Goal: Task Accomplishment & Management: Manage account settings

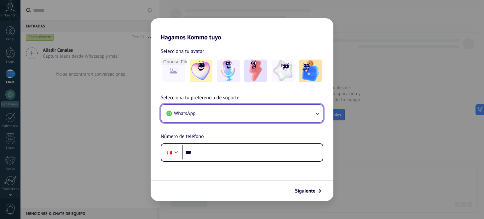
click at [299, 113] on button "WhatsApp" at bounding box center [241, 113] width 161 height 17
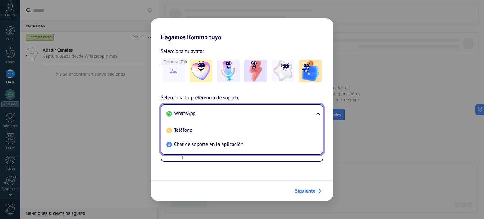
click at [318, 194] on button "Siguiente" at bounding box center [308, 191] width 32 height 11
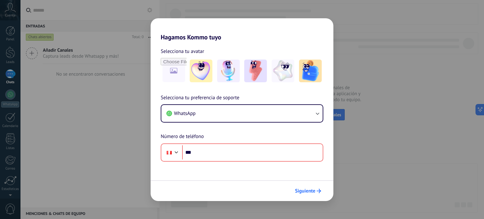
click at [317, 192] on icon "submit" at bounding box center [319, 191] width 4 height 4
click at [405, 70] on div "Hagamos Kommo tuyo Selecciona tu avatar Selecciona tu preferencia de soporte Wh…" at bounding box center [242, 109] width 484 height 219
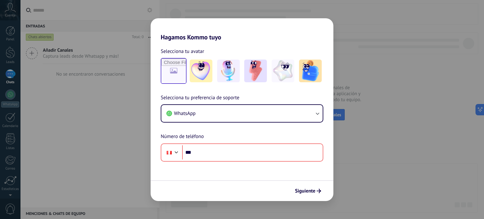
click at [161, 66] on div "Selecciona tu avatar" at bounding box center [242, 65] width 183 height 37
click at [168, 70] on input "file" at bounding box center [173, 71] width 25 height 25
click at [203, 68] on img at bounding box center [201, 71] width 23 height 23
click at [172, 76] on input "file" at bounding box center [173, 71] width 25 height 25
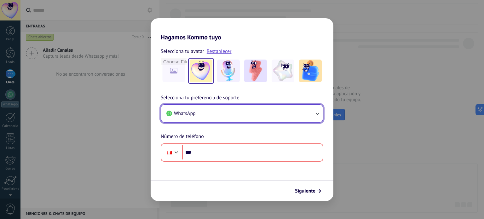
click at [219, 115] on button "WhatsApp" at bounding box center [241, 113] width 161 height 17
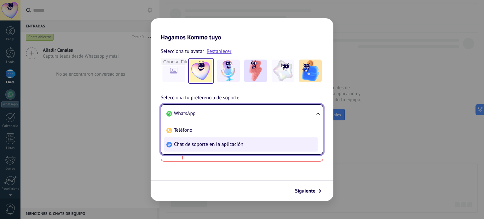
click at [227, 146] on span "Chat de soporte en la aplicación" at bounding box center [208, 144] width 69 height 6
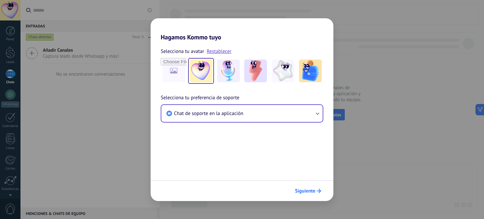
click at [316, 192] on span "Siguiente" at bounding box center [308, 191] width 26 height 4
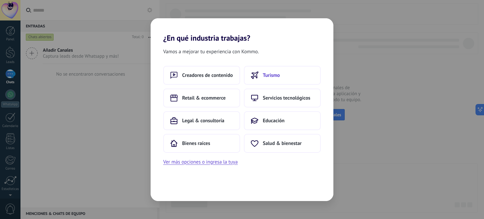
click at [269, 80] on button "Turismo" at bounding box center [282, 75] width 77 height 19
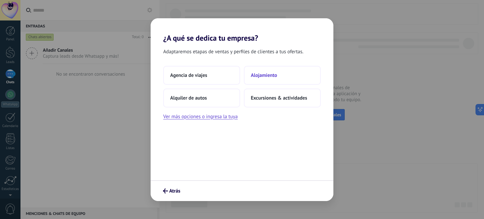
click at [262, 83] on button "Alojamiento" at bounding box center [282, 75] width 77 height 19
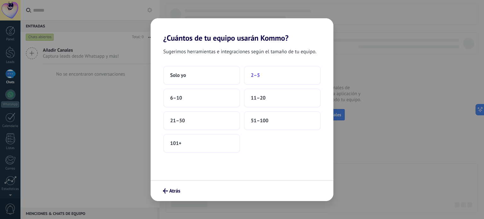
click at [272, 76] on button "2–5" at bounding box center [282, 75] width 77 height 19
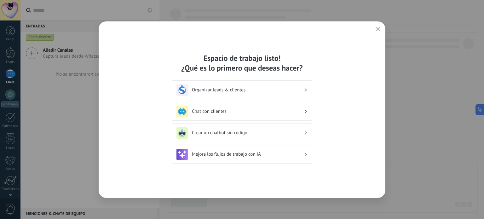
click at [379, 27] on use "button" at bounding box center [378, 28] width 5 height 5
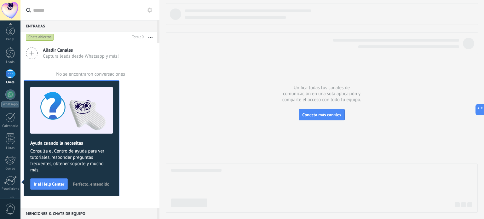
scroll to position [43, 0]
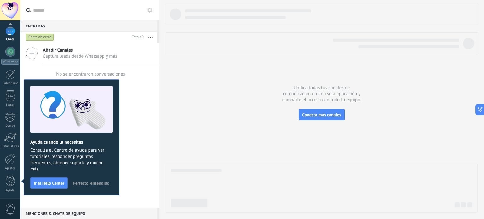
click at [105, 185] on span "Perfecto, entendido" at bounding box center [91, 183] width 37 height 4
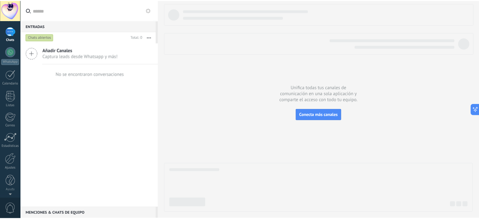
scroll to position [0, 0]
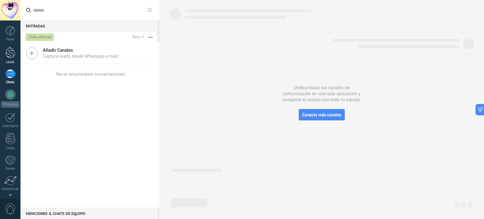
click at [8, 55] on div at bounding box center [10, 53] width 9 height 12
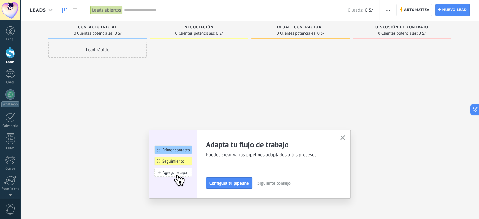
click at [345, 138] on icon "button" at bounding box center [343, 138] width 5 height 5
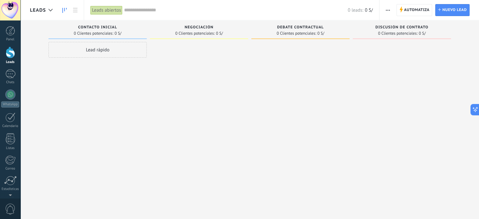
click at [123, 54] on div "Lead rápido" at bounding box center [98, 50] width 98 height 16
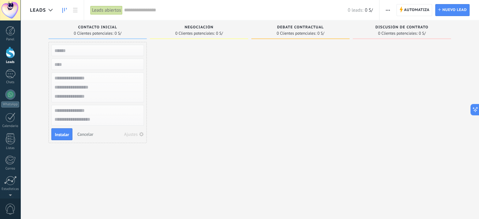
click at [228, 71] on div at bounding box center [199, 110] width 98 height 137
click at [89, 136] on span "Cancelar" at bounding box center [85, 134] width 16 height 6
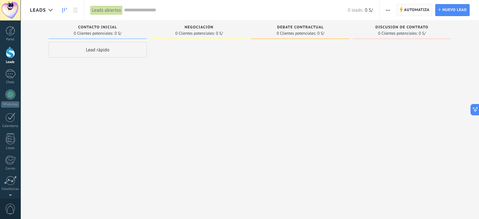
click at [410, 13] on span "Automatiza" at bounding box center [417, 9] width 26 height 11
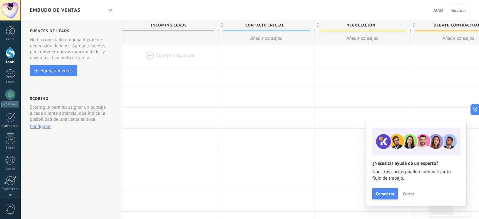
click at [408, 196] on span "Cerrar" at bounding box center [408, 194] width 11 height 4
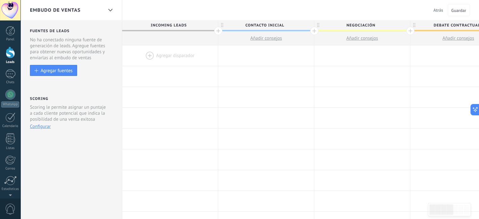
click at [171, 24] on span "Incoming leads" at bounding box center [168, 25] width 93 height 10
click at [191, 25] on span "Incoming leads" at bounding box center [168, 25] width 93 height 10
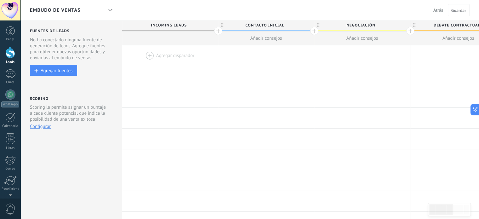
click at [43, 129] on button "Configurar" at bounding box center [40, 127] width 21 height 6
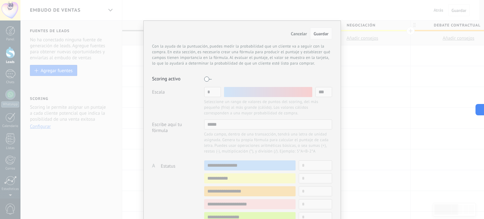
click at [371, 62] on div "Cancelar Guardar Con la ayuda de la puntuación, puedes medir la probabilidad qu…" at bounding box center [242, 109] width 484 height 219
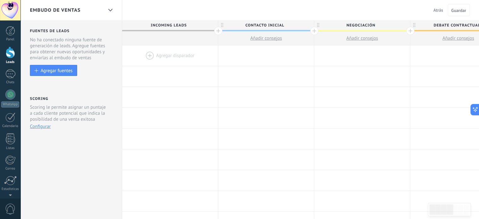
click at [221, 32] on div at bounding box center [218, 31] width 8 height 8
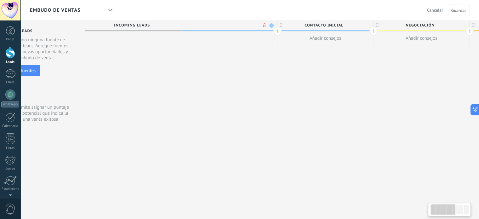
scroll to position [0, 47]
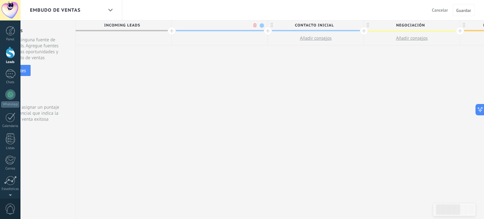
click at [253, 26] on body ".abccls-1,.abccls-2{fill-rule:evenodd}.abccls-2{fill:#fff} .abfcls-1{fill:none}…" at bounding box center [242, 109] width 484 height 219
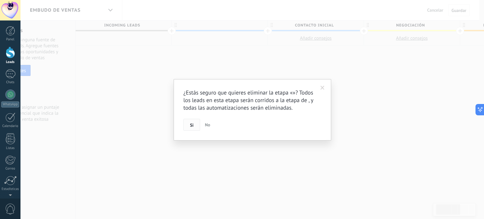
click at [193, 127] on span "Si" at bounding box center [191, 125] width 3 height 4
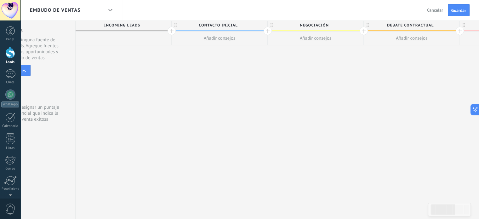
click at [127, 25] on span "Incoming leads" at bounding box center [122, 25] width 93 height 10
drag, startPoint x: 127, startPoint y: 25, endPoint x: 114, endPoint y: 55, distance: 33.1
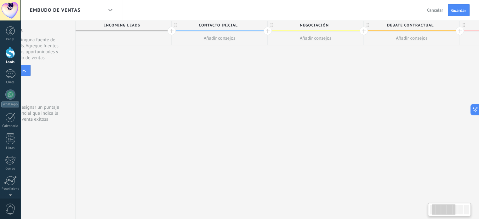
click at [110, 57] on div "**********" at bounding box center [412, 119] width 673 height 199
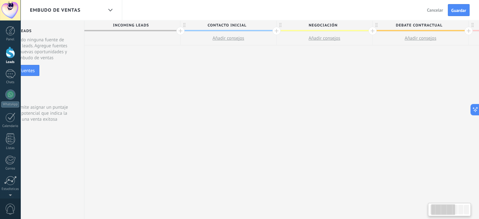
scroll to position [0, 38]
drag, startPoint x: 272, startPoint y: 27, endPoint x: 280, endPoint y: 27, distance: 8.2
click at [280, 27] on icon at bounding box center [281, 25] width 2 height 4
click at [256, 26] on span "Contacto inicial" at bounding box center [227, 25] width 93 height 10
click at [252, 24] on input "**********" at bounding box center [227, 24] width 84 height 9
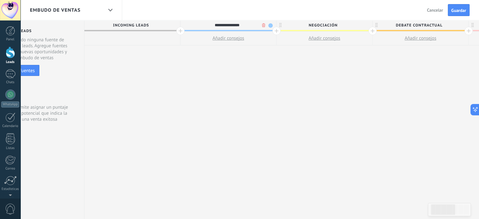
click at [252, 24] on input "**********" at bounding box center [227, 24] width 84 height 9
click at [153, 24] on span "Incoming leads" at bounding box center [130, 25] width 93 height 10
click at [162, 26] on span "Incoming leads" at bounding box center [130, 25] width 93 height 10
click at [174, 25] on span "Incoming leads" at bounding box center [130, 25] width 93 height 10
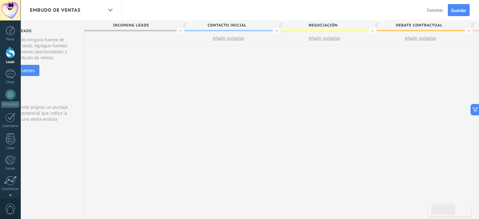
click at [132, 22] on span "Incoming leads" at bounding box center [130, 25] width 93 height 10
click at [209, 26] on span "Contacto inicial" at bounding box center [227, 25] width 93 height 10
click at [305, 26] on span "Negociación" at bounding box center [323, 25] width 93 height 10
click at [403, 26] on span "Debate contractual" at bounding box center [419, 25] width 93 height 10
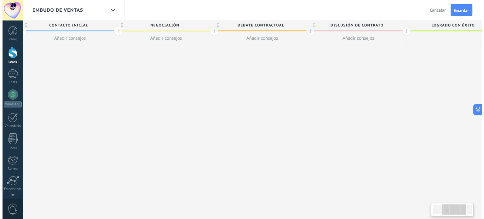
scroll to position [0, 0]
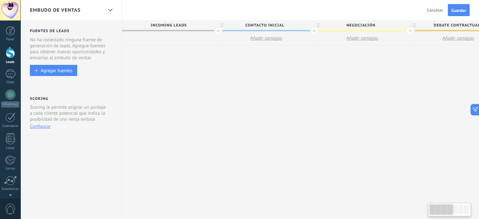
drag, startPoint x: 103, startPoint y: 134, endPoint x: 483, endPoint y: 147, distance: 380.3
click at [479, 147] on html ".abccls-1,.abccls-2{fill-rule:evenodd}.abccls-2{fill:#fff} .abfcls-1{fill:none}…" at bounding box center [239, 109] width 479 height 219
click at [437, 12] on span "Cancelar" at bounding box center [435, 10] width 16 height 6
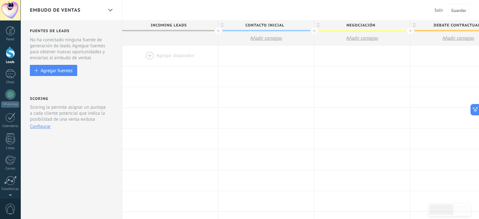
click at [441, 11] on span "Salir" at bounding box center [439, 10] width 9 height 6
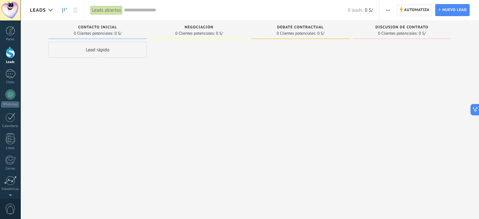
click at [410, 10] on span "Automatiza" at bounding box center [417, 9] width 26 height 11
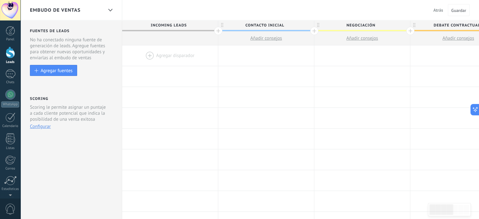
click at [438, 11] on span "Atrás" at bounding box center [439, 10] width 10 height 6
click at [441, 11] on span "Atrás" at bounding box center [439, 10] width 10 height 6
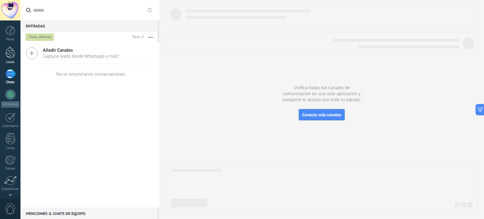
click at [9, 56] on div at bounding box center [10, 53] width 9 height 12
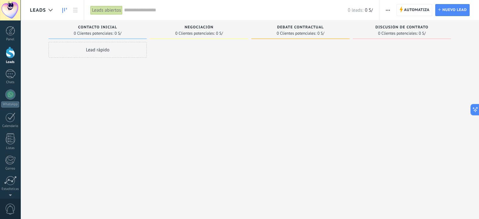
click at [389, 8] on span "button" at bounding box center [388, 10] width 4 height 12
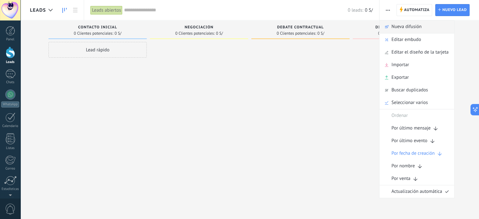
click at [412, 29] on span "Nueva difusión" at bounding box center [407, 26] width 30 height 13
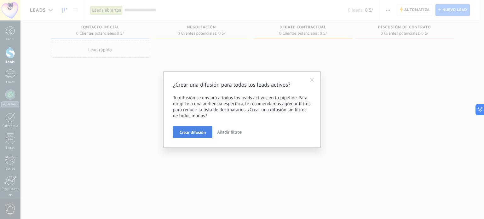
click at [202, 135] on button "Crear difusión" at bounding box center [192, 132] width 39 height 12
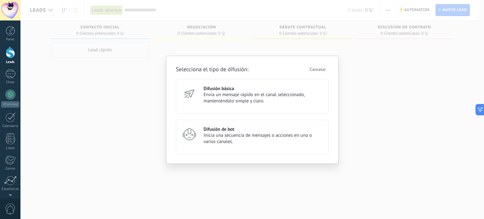
click at [256, 103] on span "Envía un mensaje rápido en el canal seleccionado, manteniéndolo simple y claro." at bounding box center [263, 98] width 119 height 13
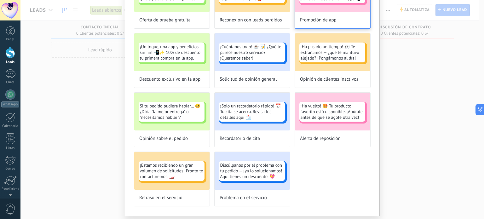
scroll to position [252, 0]
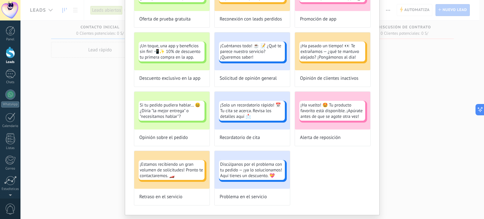
click at [411, 85] on div "Selecciona una plantilla predefinida para tu difusión No volver a mostrar esto …" at bounding box center [252, 109] width 464 height 219
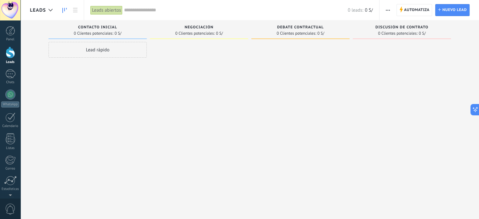
click at [12, 59] on link "Leads" at bounding box center [10, 56] width 20 height 18
click at [12, 78] on div at bounding box center [10, 73] width 10 height 9
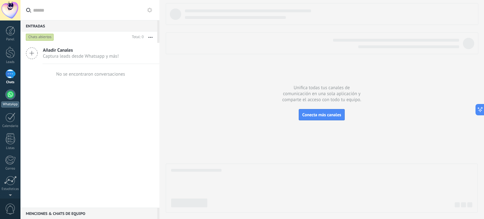
click at [11, 106] on div "WhatsApp" at bounding box center [10, 104] width 18 height 6
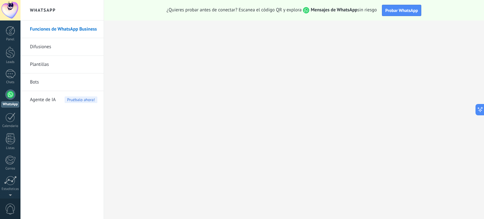
click at [55, 43] on link "Difusiones" at bounding box center [63, 47] width 67 height 18
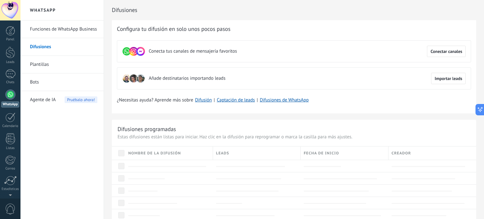
click at [67, 66] on link "Plantillas" at bounding box center [63, 65] width 67 height 18
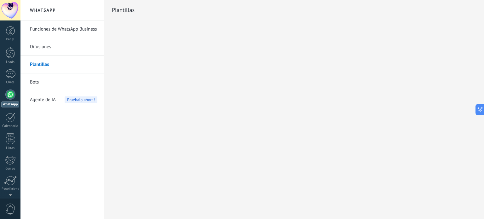
click at [91, 34] on link "Funciones de WhatsApp Business" at bounding box center [63, 29] width 67 height 18
click at [80, 27] on link "Funciones de WhatsApp Business" at bounding box center [63, 29] width 67 height 18
click at [40, 65] on link "Plantillas" at bounding box center [63, 65] width 67 height 18
click at [52, 85] on link "Bots" at bounding box center [63, 82] width 67 height 18
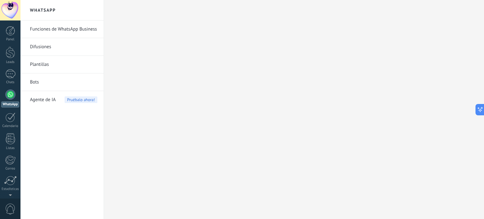
click at [59, 94] on div "Agente de IA Pruébalo ahora!" at bounding box center [63, 100] width 67 height 18
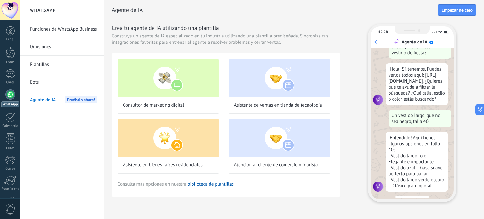
click at [52, 84] on link "Bots" at bounding box center [63, 82] width 67 height 18
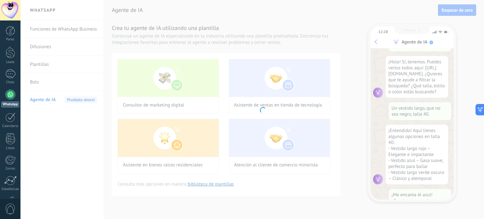
scroll to position [49, 0]
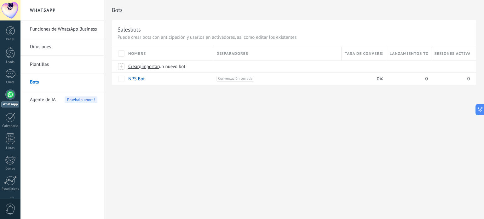
click at [49, 65] on link "Plantillas" at bounding box center [63, 65] width 67 height 18
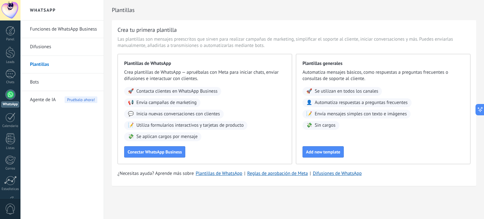
click at [52, 47] on link "Difusiones" at bounding box center [63, 47] width 67 height 18
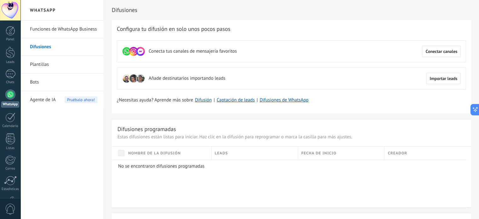
click at [54, 34] on link "Funciones de WhatsApp Business" at bounding box center [63, 29] width 67 height 18
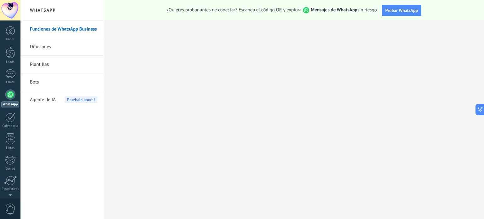
click at [58, 49] on link "Difusiones" at bounding box center [63, 47] width 67 height 18
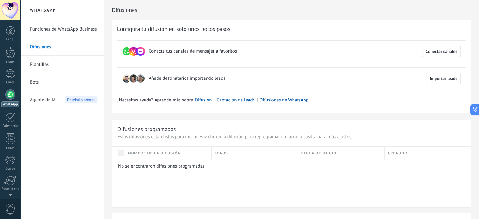
click at [77, 32] on link "Funciones de WhatsApp Business" at bounding box center [63, 29] width 67 height 18
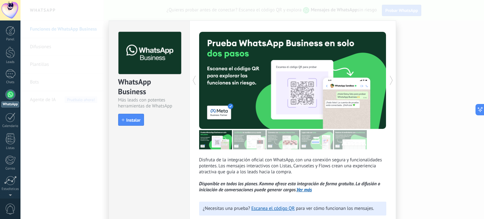
click at [70, 151] on div "WhatsApp Business Más leads con potentes herramientas de WhatsApp install Insta…" at bounding box center [252, 109] width 464 height 219
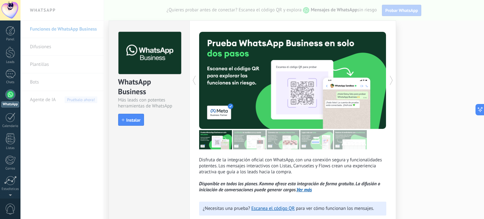
click at [72, 148] on div "WhatsApp Business Más leads con potentes herramientas de WhatsApp install Insta…" at bounding box center [252, 109] width 464 height 219
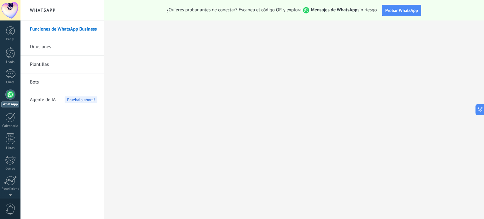
click at [62, 53] on link "Difusiones" at bounding box center [63, 47] width 67 height 18
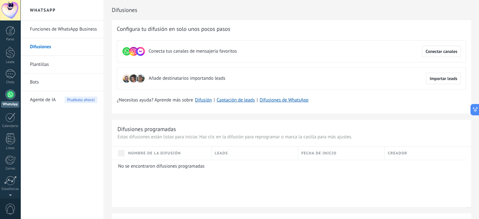
click at [64, 66] on link "Plantillas" at bounding box center [63, 65] width 67 height 18
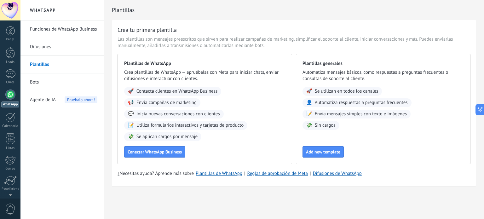
click at [55, 94] on span "Agente de IA" at bounding box center [43, 100] width 26 height 18
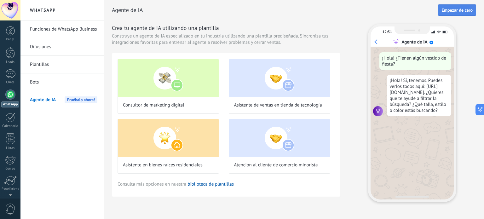
click at [461, 11] on span "Empezar de cero" at bounding box center [456, 10] width 31 height 4
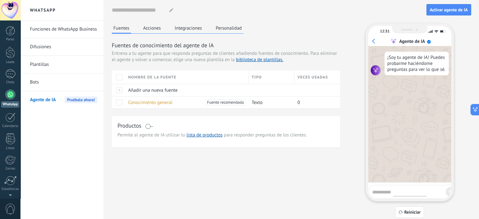
click at [151, 31] on button "Acciones" at bounding box center [152, 27] width 21 height 9
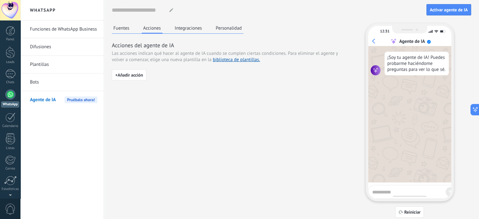
click at [197, 29] on button "Integraciones" at bounding box center [188, 27] width 31 height 9
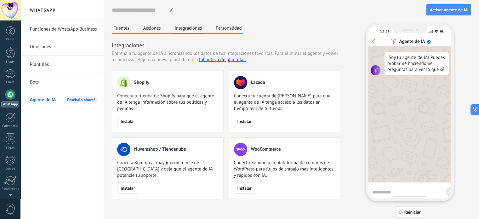
click at [155, 28] on button "Acciones" at bounding box center [152, 27] width 21 height 9
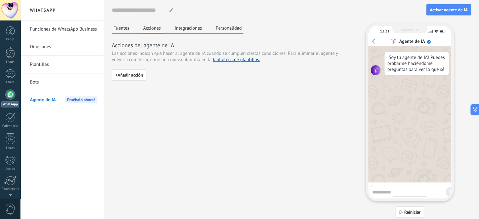
click at [189, 29] on button "Integraciones" at bounding box center [188, 27] width 31 height 9
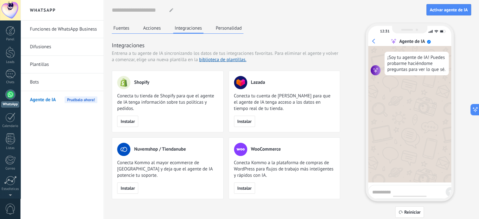
click at [153, 30] on button "Acciones" at bounding box center [152, 27] width 21 height 9
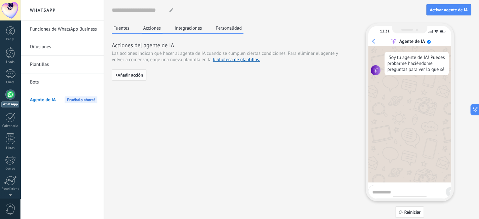
click at [140, 73] on span "+ Añadir acción" at bounding box center [129, 75] width 28 height 4
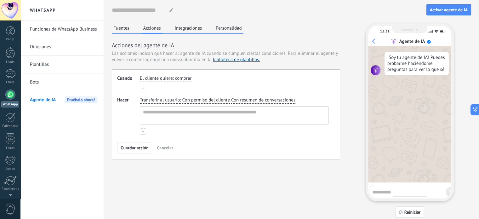
click at [169, 146] on span "Cancelar" at bounding box center [165, 148] width 16 height 4
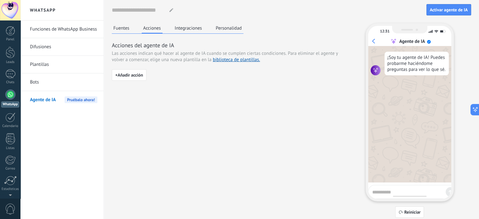
click at [193, 28] on button "Integraciones" at bounding box center [188, 27] width 31 height 9
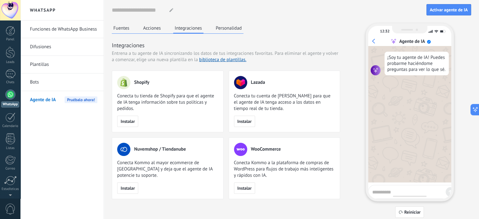
click at [222, 27] on button "Personalidad" at bounding box center [228, 27] width 29 height 9
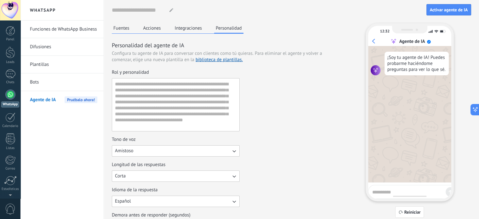
click at [127, 25] on button "Fuentes" at bounding box center [121, 27] width 19 height 9
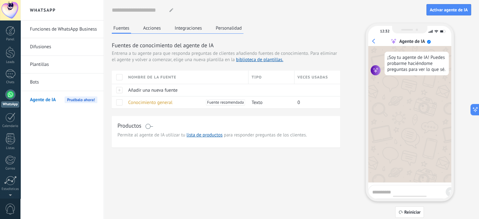
click at [218, 27] on button "Personalidad" at bounding box center [228, 27] width 29 height 9
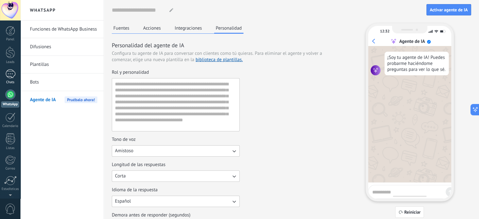
click at [13, 74] on div at bounding box center [10, 73] width 10 height 9
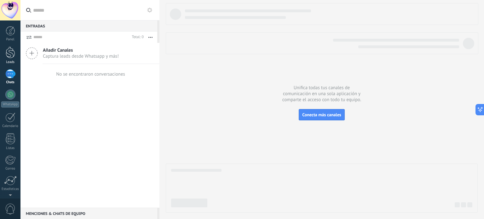
click at [14, 49] on div at bounding box center [10, 53] width 9 height 12
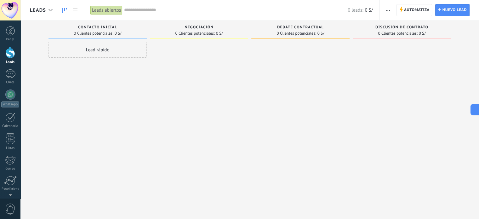
click at [384, 8] on button "button" at bounding box center [388, 10] width 9 height 12
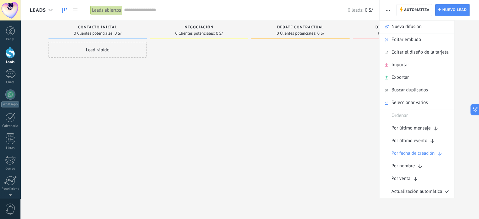
click at [153, 68] on div at bounding box center [199, 110] width 98 height 137
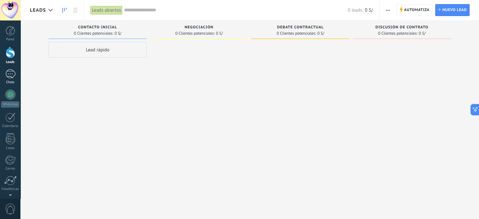
click at [5, 78] on div at bounding box center [10, 73] width 10 height 9
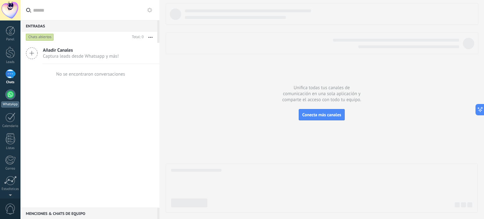
click at [14, 93] on div at bounding box center [10, 94] width 10 height 10
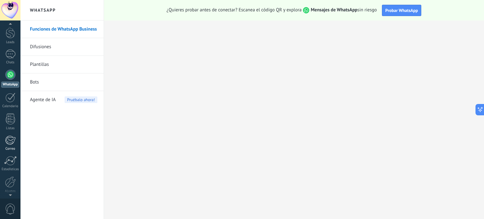
scroll to position [43, 0]
click at [10, 76] on div at bounding box center [10, 75] width 10 height 10
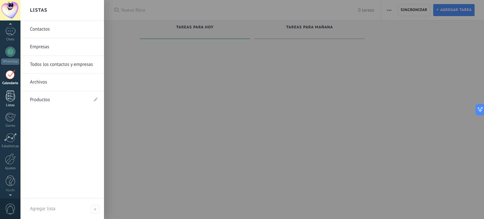
click at [11, 93] on div at bounding box center [10, 95] width 9 height 11
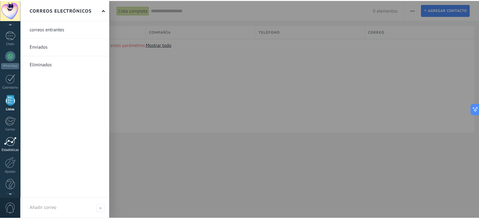
scroll to position [43, 0]
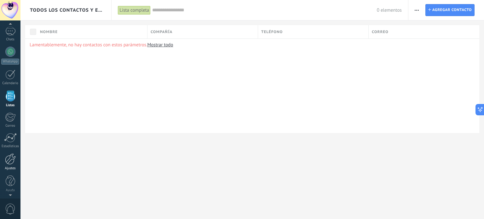
click at [8, 163] on div at bounding box center [10, 158] width 11 height 11
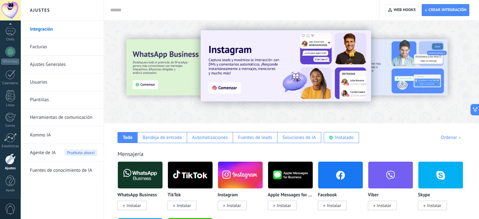
click at [64, 50] on link "Facturas" at bounding box center [63, 47] width 67 height 18
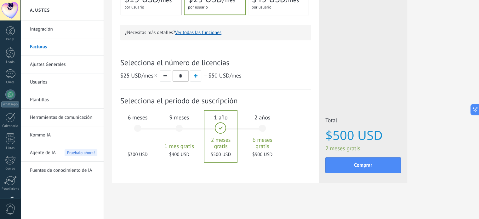
scroll to position [185, 0]
click at [166, 74] on button "button" at bounding box center [165, 75] width 11 height 11
type input "*"
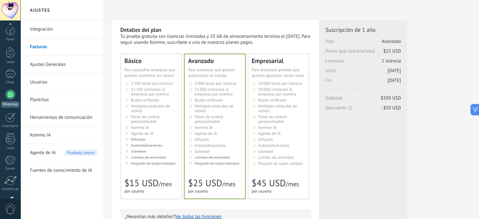
scroll to position [43, 0]
click at [47, 30] on link "Integración" at bounding box center [63, 29] width 67 height 18
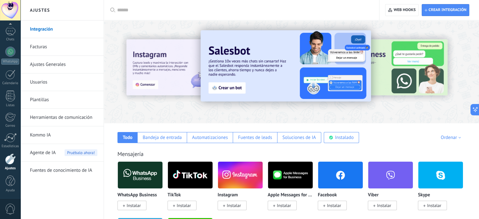
scroll to position [63, 0]
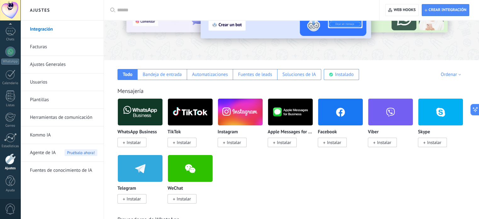
click at [147, 113] on img at bounding box center [140, 112] width 45 height 31
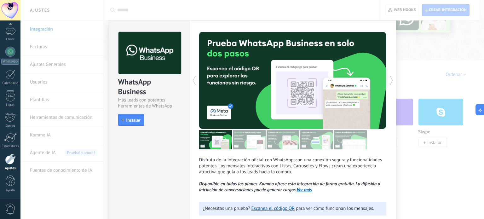
click at [455, 61] on div "WhatsApp Business Más leads con potentes herramientas de WhatsApp install Insta…" at bounding box center [252, 109] width 464 height 219
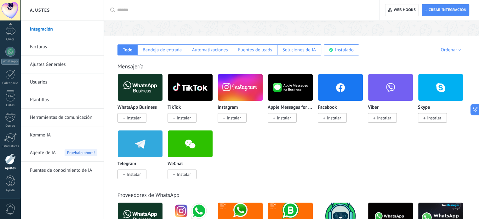
scroll to position [95, 0]
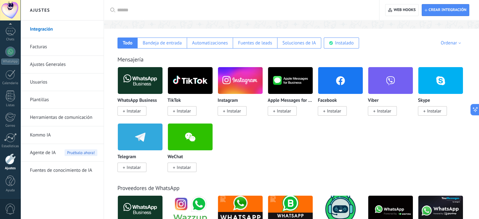
click at [280, 83] on img at bounding box center [290, 80] width 45 height 31
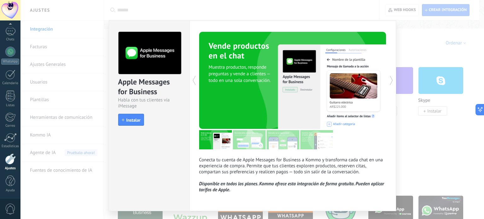
click at [459, 124] on div "Apple Messages for Business Habla con tus clientes vía iMessage install Instala…" at bounding box center [252, 109] width 464 height 219
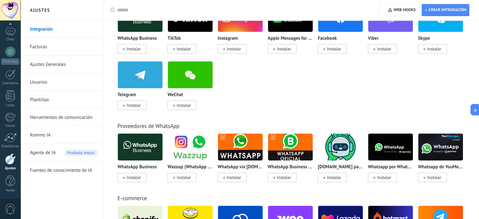
scroll to position [158, 0]
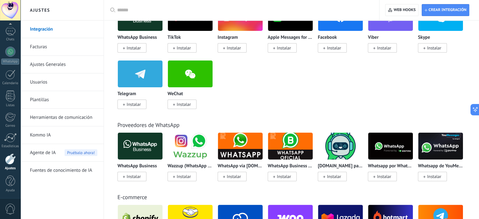
click at [141, 148] on img at bounding box center [140, 146] width 45 height 31
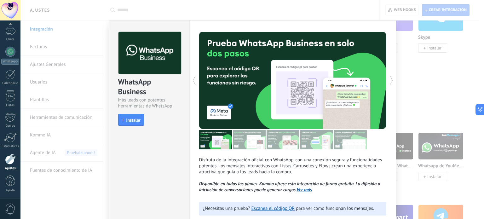
click at [430, 67] on div "WhatsApp Business Más leads con potentes herramientas de WhatsApp install Insta…" at bounding box center [252, 109] width 464 height 219
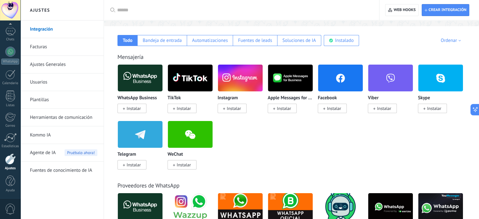
scroll to position [32, 0]
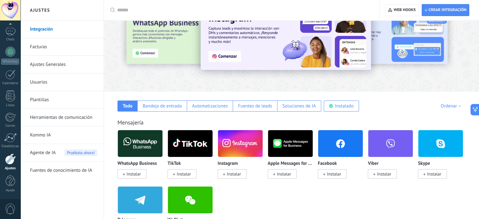
click at [71, 170] on link "Fuentes de conocimiento de IA" at bounding box center [63, 171] width 67 height 18
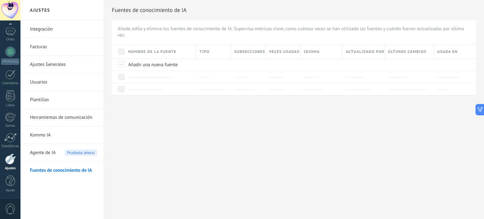
click at [57, 155] on div "Agente de IA Pruébalo ahora!" at bounding box center [63, 153] width 67 height 18
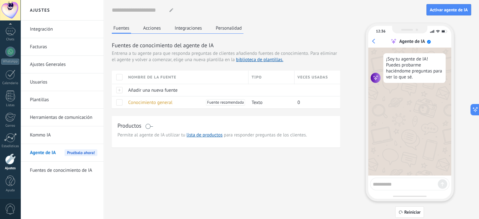
click at [225, 30] on button "Personalidad" at bounding box center [228, 27] width 29 height 9
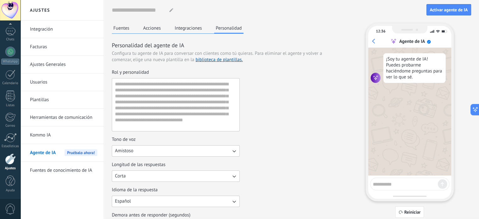
click at [68, 121] on link "Herramientas de comunicación" at bounding box center [63, 118] width 67 height 18
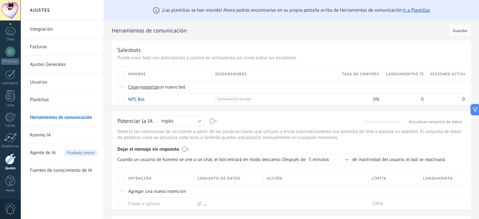
click at [49, 99] on link "Plantillas" at bounding box center [63, 100] width 67 height 18
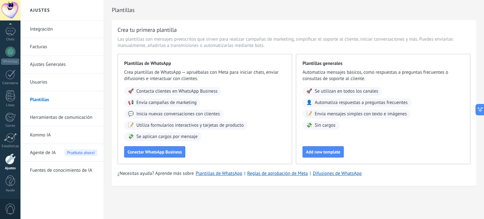
click at [62, 83] on link "Usuarios" at bounding box center [63, 82] width 67 height 18
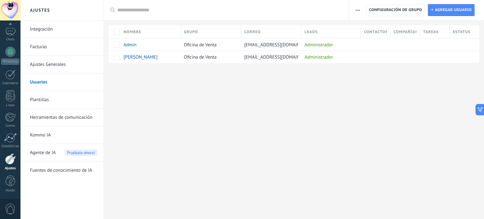
click at [60, 66] on link "Ajustes Generales" at bounding box center [63, 65] width 67 height 18
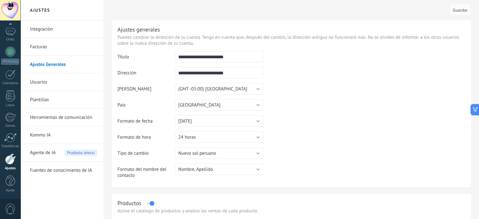
click at [52, 29] on link "Integración" at bounding box center [63, 29] width 67 height 18
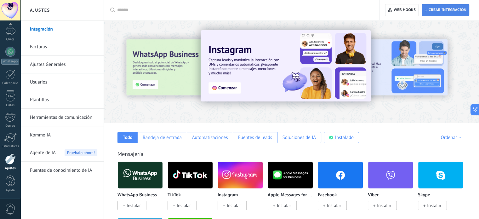
click at [447, 11] on span "Crear integración" at bounding box center [448, 10] width 38 height 5
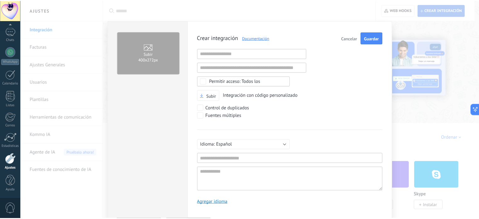
scroll to position [6, 0]
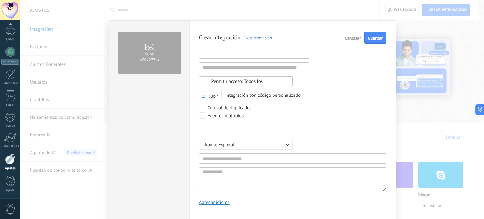
click at [263, 56] on input "text" at bounding box center [254, 54] width 110 height 10
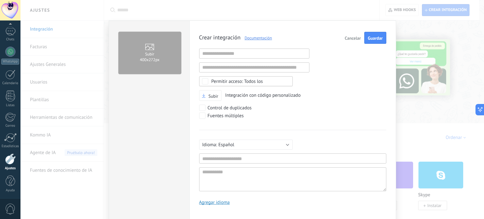
click at [349, 36] on span "Cancelar" at bounding box center [353, 38] width 16 height 4
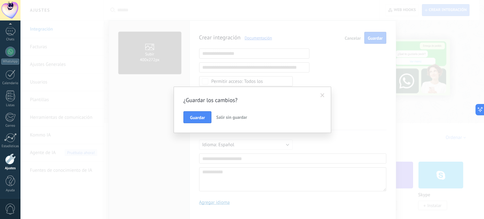
click at [231, 117] on span "Salir sin guardar" at bounding box center [231, 117] width 31 height 6
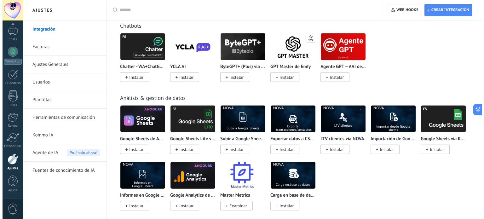
scroll to position [1481, 0]
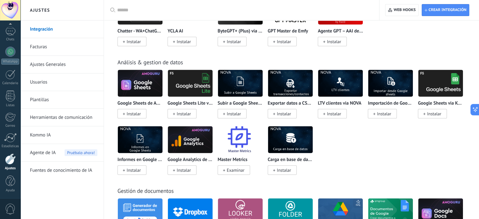
click at [8, 210] on span "0" at bounding box center [10, 209] width 11 height 11
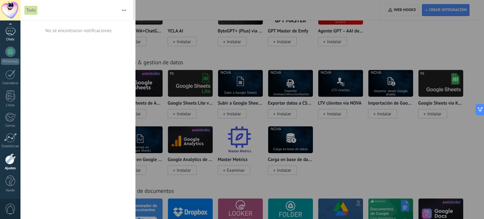
click at [12, 36] on link "Chats" at bounding box center [10, 33] width 20 height 15
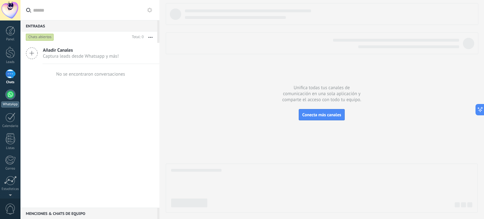
click at [10, 98] on div at bounding box center [10, 94] width 10 height 10
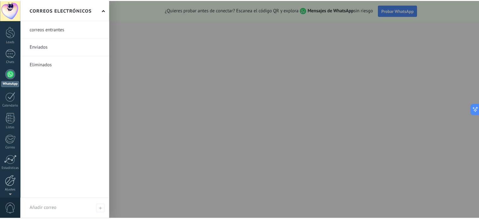
scroll to position [43, 0]
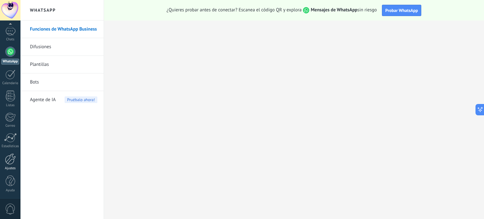
click at [8, 161] on div at bounding box center [10, 158] width 11 height 11
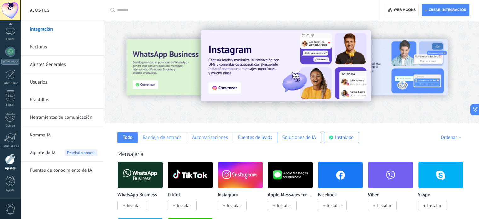
click at [71, 167] on link "Fuentes de conocimiento de IA" at bounding box center [63, 171] width 67 height 18
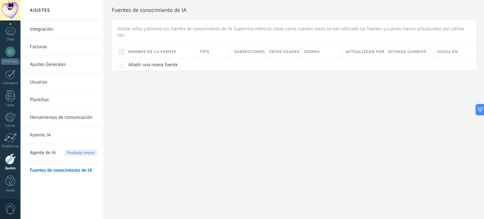
click at [52, 27] on link "Integración" at bounding box center [63, 29] width 67 height 18
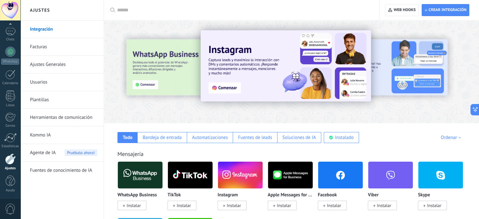
drag, startPoint x: 399, startPoint y: 62, endPoint x: 231, endPoint y: 55, distance: 168.4
click at [231, 55] on div at bounding box center [291, 70] width 375 height 90
click at [350, 138] on div "Instalado" at bounding box center [344, 138] width 19 height 6
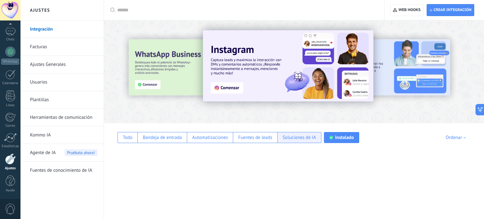
click at [297, 136] on div "Soluciones de IA" at bounding box center [299, 138] width 33 height 6
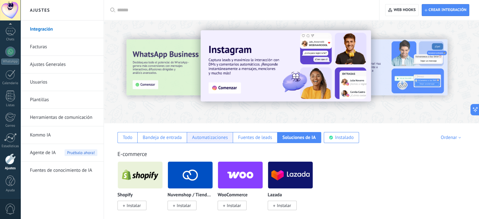
click at [208, 139] on div "Automatizaciones" at bounding box center [210, 138] width 36 height 6
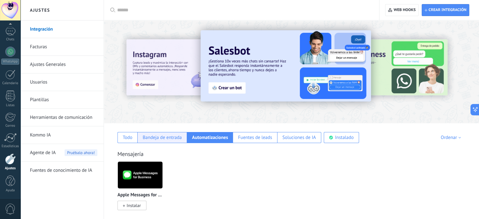
click at [170, 138] on div "Bandeja de entrada" at bounding box center [162, 138] width 39 height 6
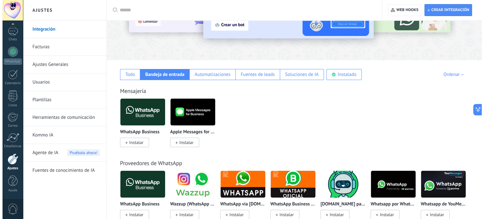
scroll to position [126, 0]
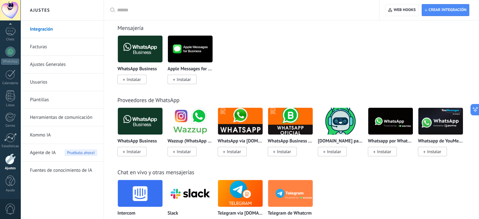
click at [155, 116] on img at bounding box center [140, 121] width 45 height 31
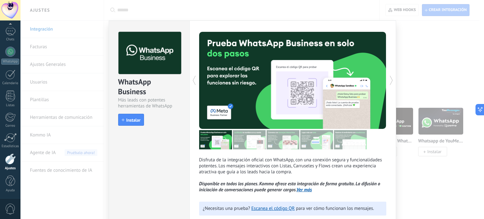
scroll to position [38, 0]
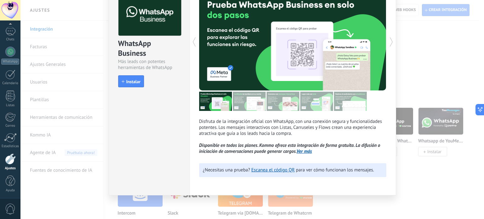
click at [451, 35] on div "WhatsApp Business Más leads con potentes herramientas de WhatsApp install Insta…" at bounding box center [252, 109] width 464 height 219
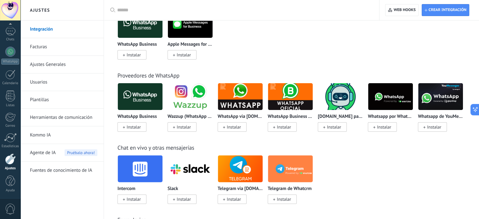
scroll to position [158, 0]
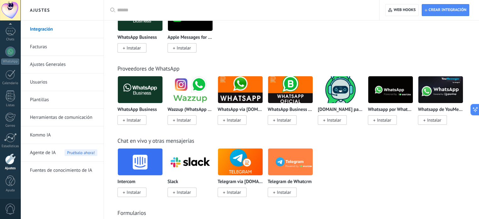
click at [399, 139] on div "Chat en vivo y otras mensajerías" at bounding box center [292, 140] width 348 height 7
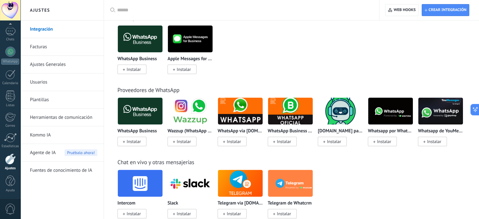
scroll to position [54, 0]
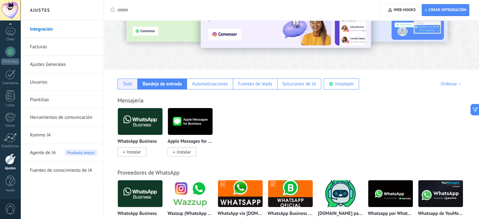
click at [127, 89] on div "Todo" at bounding box center [128, 83] width 20 height 11
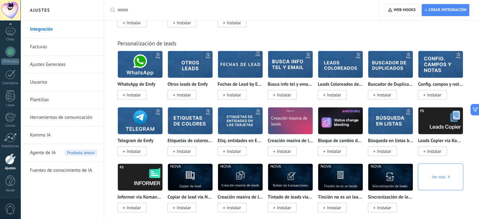
scroll to position [1768, 0]
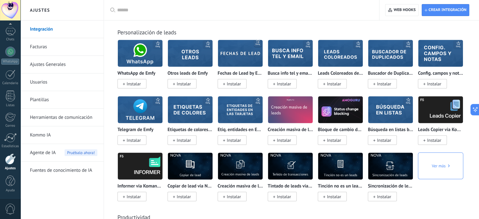
click at [446, 179] on span "Ver más" at bounding box center [441, 166] width 18 height 27
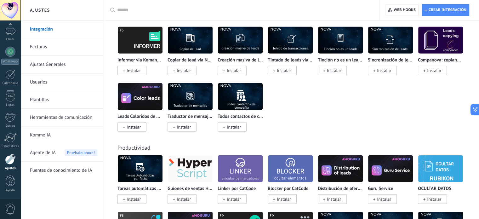
scroll to position [2020, 0]
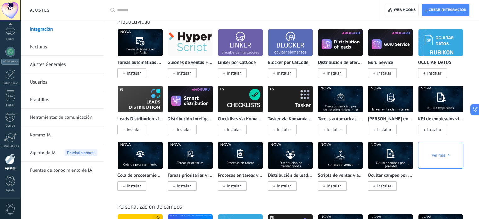
click at [445, 165] on span "Ver más" at bounding box center [441, 155] width 18 height 27
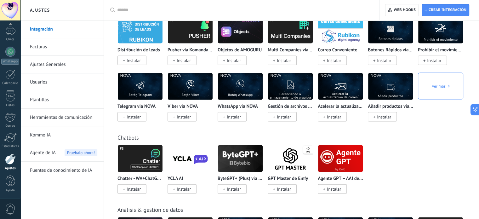
scroll to position [1327, 0]
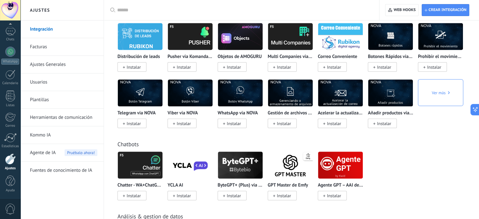
click at [426, 101] on div "Ver más" at bounding box center [440, 92] width 45 height 27
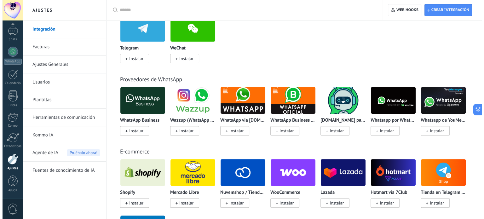
scroll to position [193, 0]
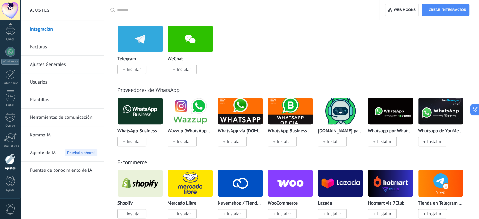
click at [298, 103] on img at bounding box center [290, 111] width 45 height 31
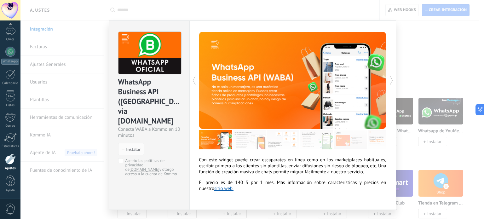
click at [408, 90] on div "WhatsApp Business API (WABA) via Radist.Online Conecta WABA a Kommo en 10 minut…" at bounding box center [252, 109] width 464 height 219
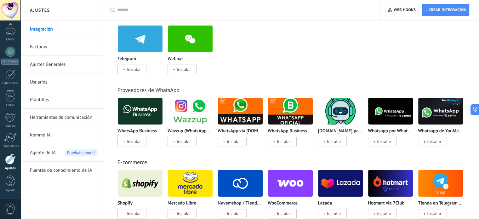
click at [393, 112] on img at bounding box center [390, 111] width 45 height 31
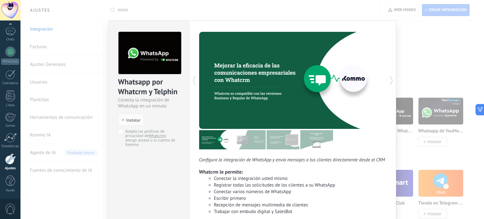
scroll to position [57, 0]
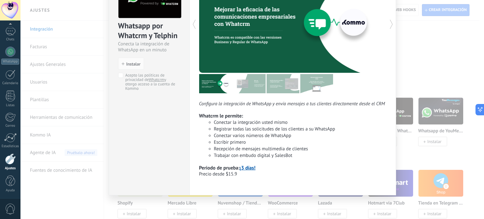
click at [426, 120] on div "Whatsapp por Whatcrm y Telphin Conecta la integración de WhatsApp en un minuto …" at bounding box center [252, 109] width 464 height 219
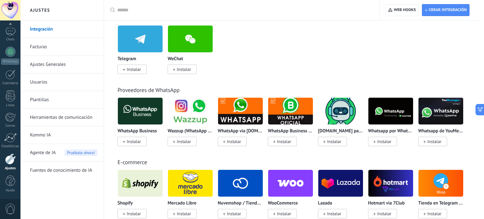
scroll to position [0, 0]
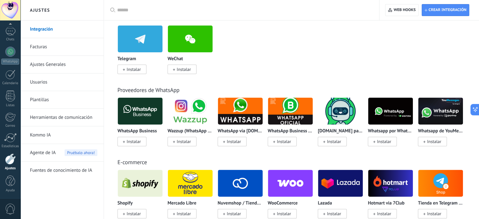
click at [153, 121] on img at bounding box center [140, 111] width 45 height 31
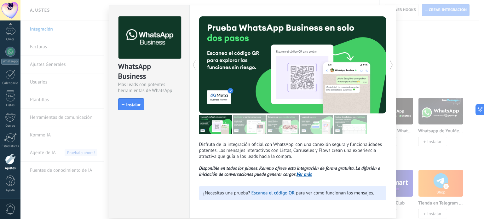
scroll to position [38, 0]
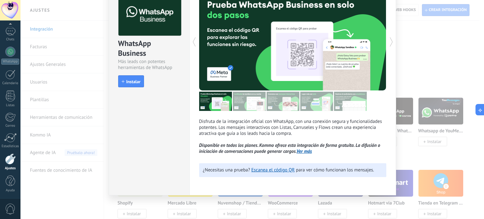
click at [417, 124] on div "WhatsApp Business Más leads con potentes herramientas de WhatsApp install Insta…" at bounding box center [252, 109] width 464 height 219
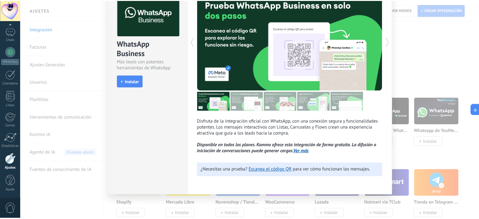
scroll to position [0, 0]
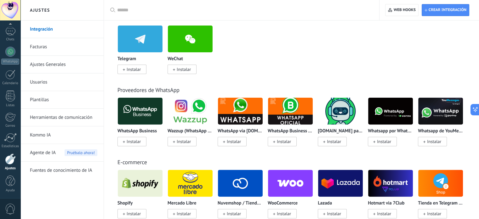
click at [459, 137] on div "Whatsapp de YouMessages Instalar" at bounding box center [440, 137] width 45 height 16
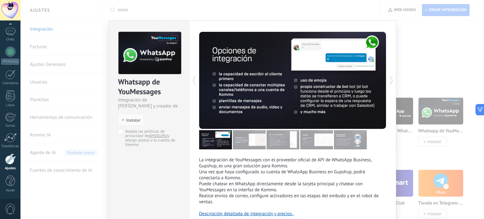
click at [422, 61] on div "Whatsapp de YouMessages Integración de Whatsapp y creador de bots install Insta…" at bounding box center [252, 109] width 464 height 219
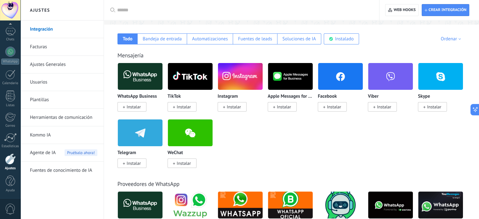
scroll to position [98, 0]
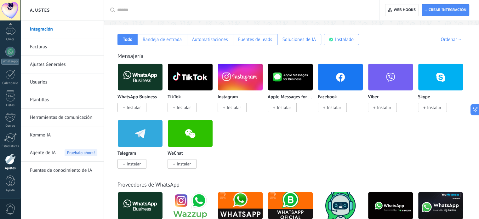
click at [172, 135] on img at bounding box center [190, 133] width 45 height 31
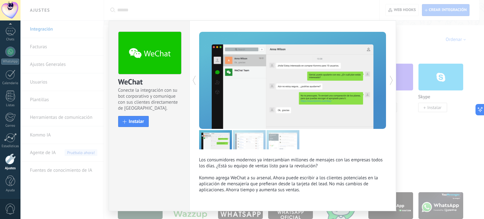
click at [413, 80] on div "WeChat Conecte la integración con su bot corporativo y comunique con sus client…" at bounding box center [252, 109] width 464 height 219
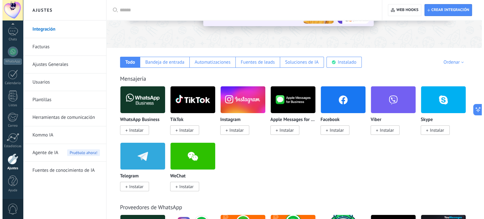
scroll to position [66, 0]
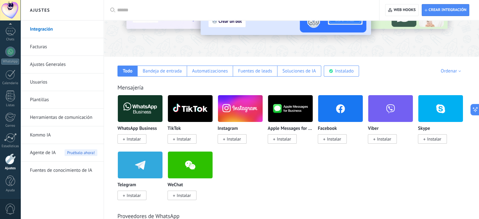
click at [287, 106] on img at bounding box center [290, 108] width 45 height 31
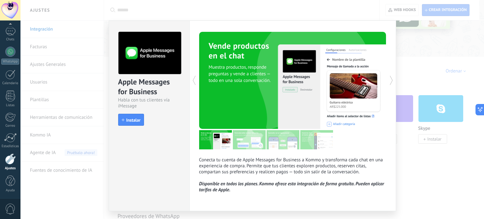
scroll to position [16, 0]
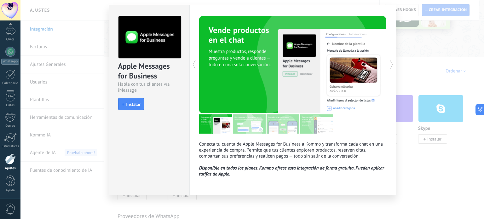
click at [424, 66] on div "Apple Messages for Business Habla con tus clientes vía iMessage install Instala…" at bounding box center [252, 109] width 464 height 219
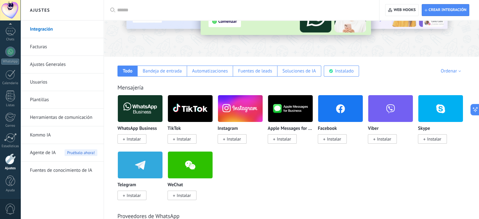
click at [130, 111] on img at bounding box center [140, 108] width 45 height 31
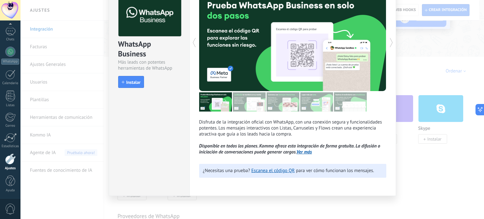
scroll to position [38, 0]
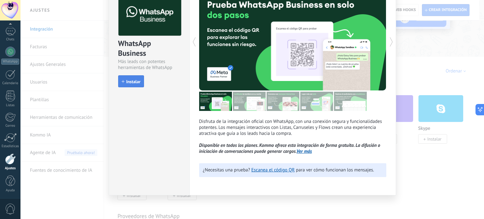
click at [132, 79] on span "Instalar" at bounding box center [133, 81] width 14 height 4
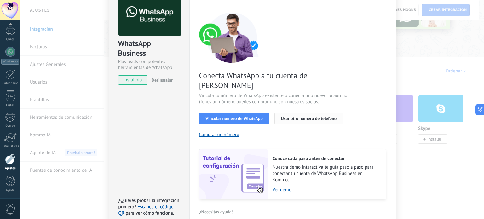
click at [293, 116] on span "Usar otro número de teléfono" at bounding box center [308, 118] width 55 height 4
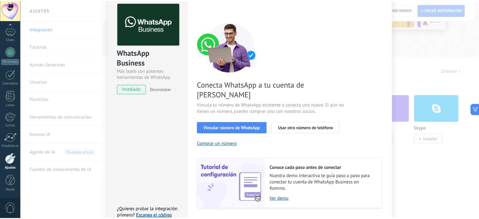
scroll to position [0, 0]
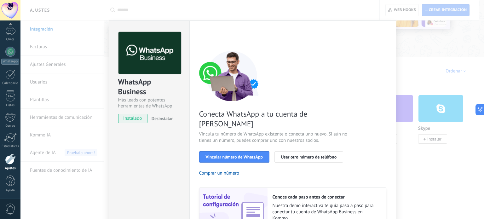
click at [425, 53] on div "WhatsApp Business Más leads con potentes herramientas de WhatsApp instalado Des…" at bounding box center [252, 109] width 464 height 219
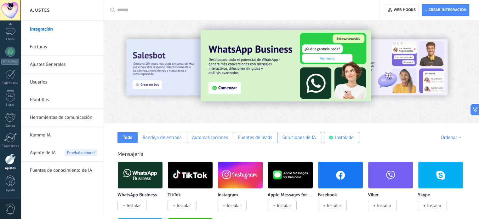
click at [50, 151] on span "Agente de IA" at bounding box center [43, 153] width 26 height 18
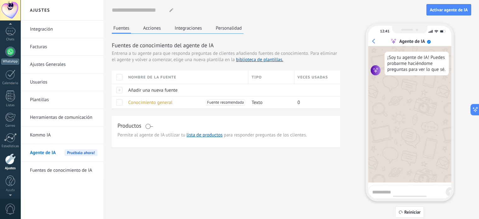
click at [9, 54] on div at bounding box center [10, 52] width 10 height 10
